Goal: Task Accomplishment & Management: Manage account settings

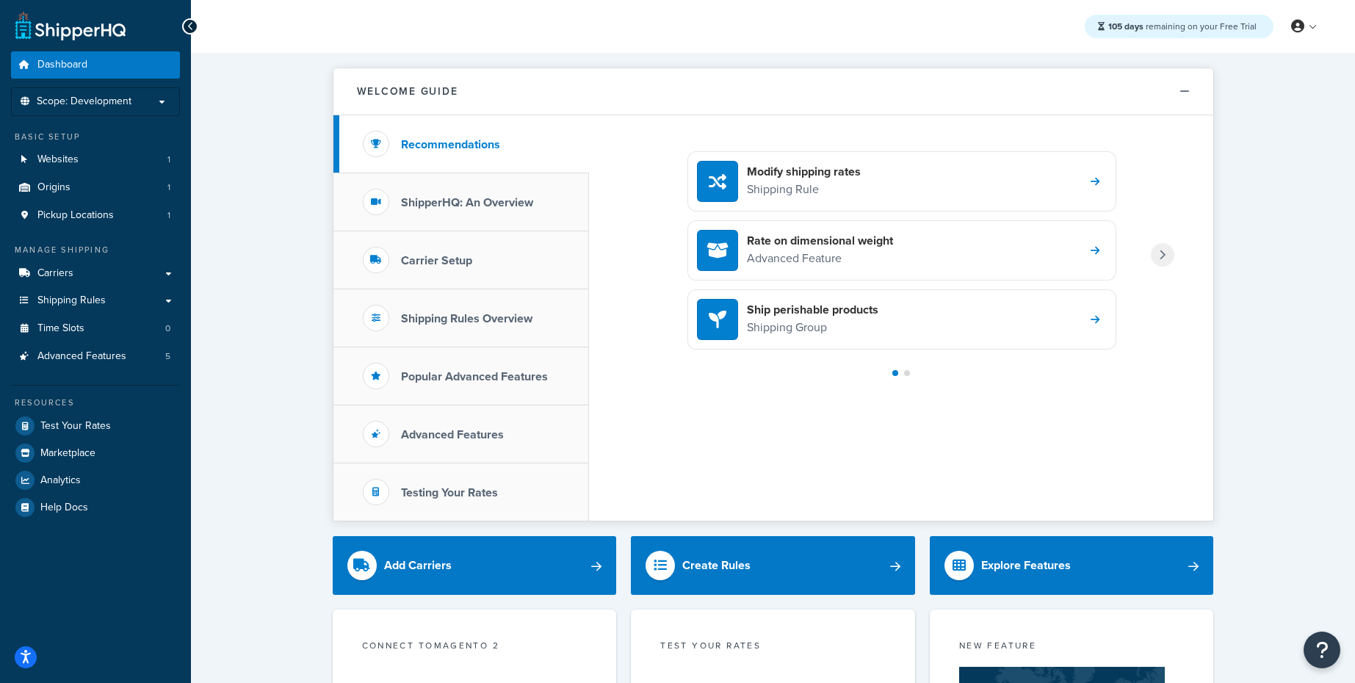
click at [278, 157] on div "Welcome Guide Recommendations ShipperHQ: An Overview Carrier Setup Shipping Rul…" at bounding box center [773, 684] width 1164 height 1262
click at [1292, 28] on icon at bounding box center [1297, 26] width 13 height 13
click at [1244, 52] on span "My Profile" at bounding box center [1241, 56] width 41 height 14
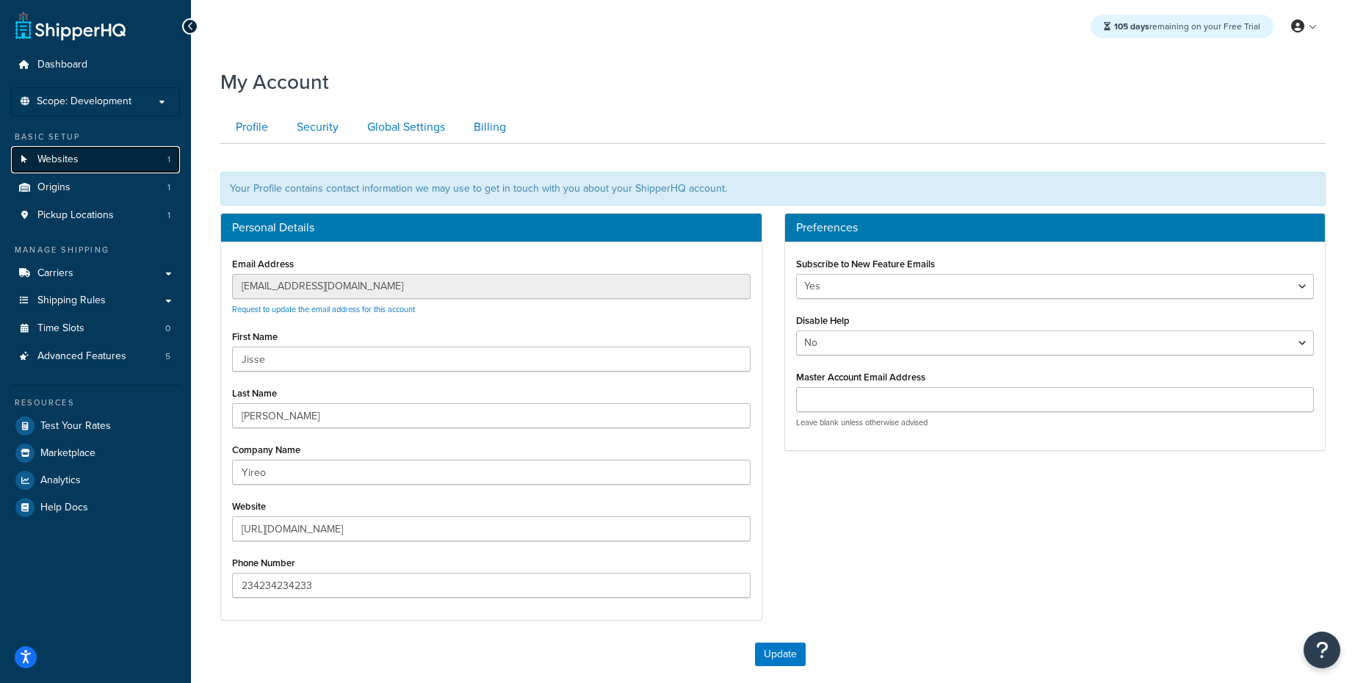
click at [59, 159] on span "Websites" at bounding box center [57, 159] width 41 height 12
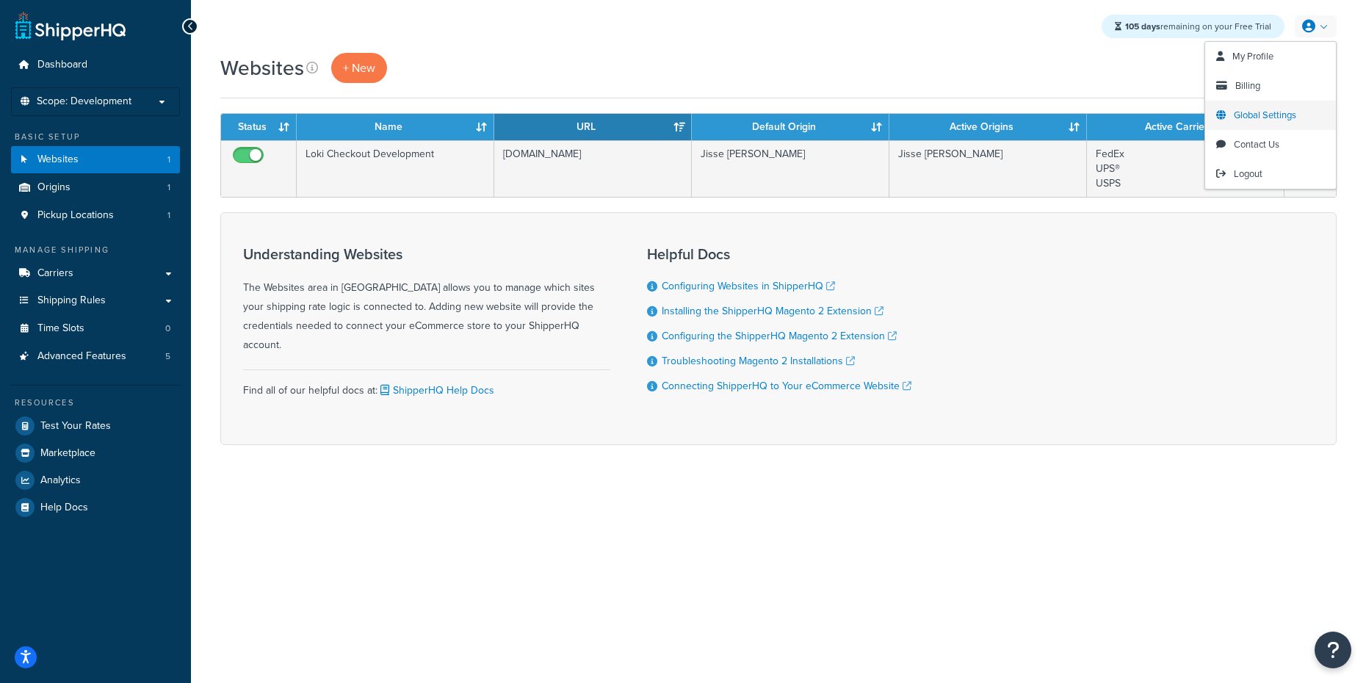
click at [1246, 112] on span "Global Settings" at bounding box center [1265, 115] width 62 height 14
